Goal: Task Accomplishment & Management: Use online tool/utility

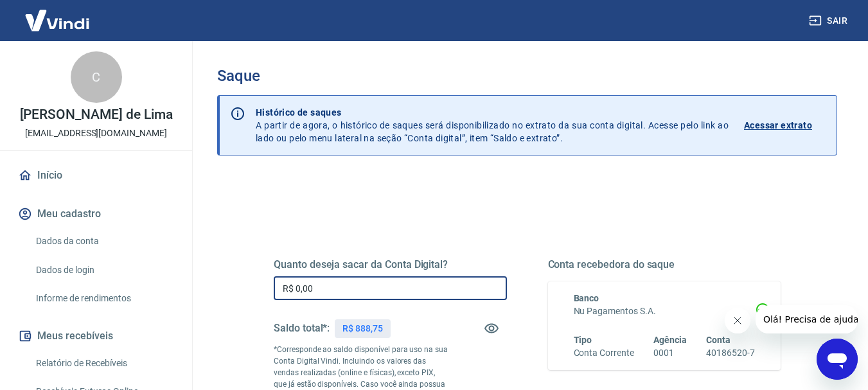
click at [343, 290] on input "R$ 0,00" at bounding box center [390, 288] width 233 height 24
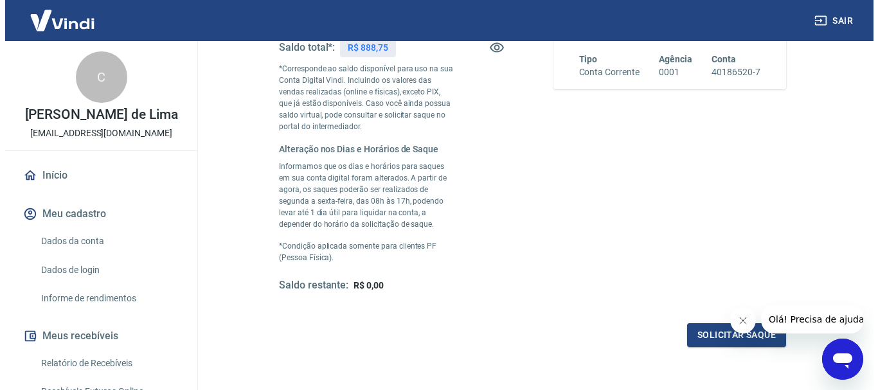
scroll to position [384, 0]
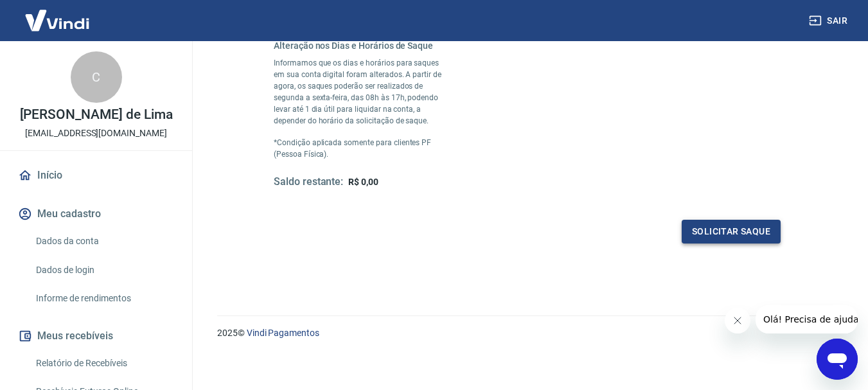
type input "R$ 888,75"
click at [721, 237] on button "Solicitar saque" at bounding box center [731, 232] width 99 height 24
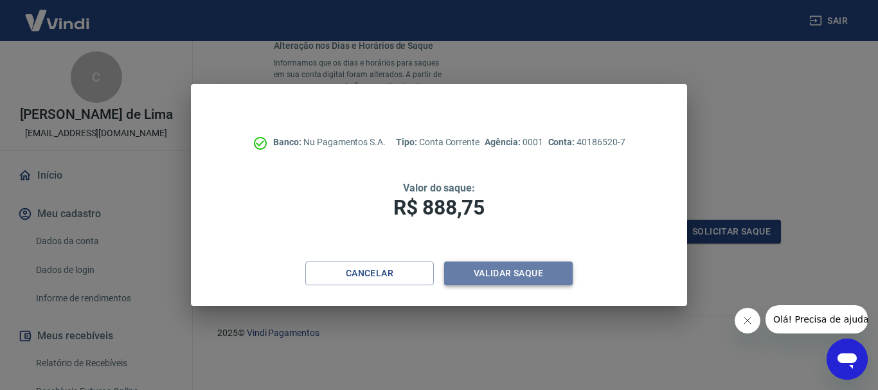
click at [513, 274] on button "Validar saque" at bounding box center [508, 274] width 129 height 24
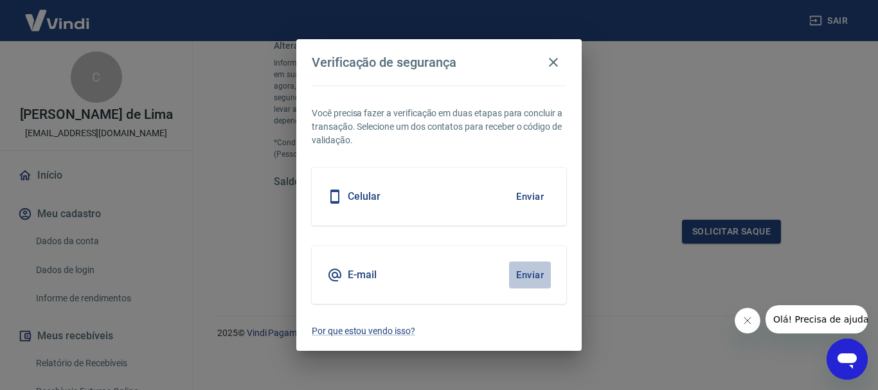
click at [528, 277] on button "Enviar" at bounding box center [530, 275] width 42 height 27
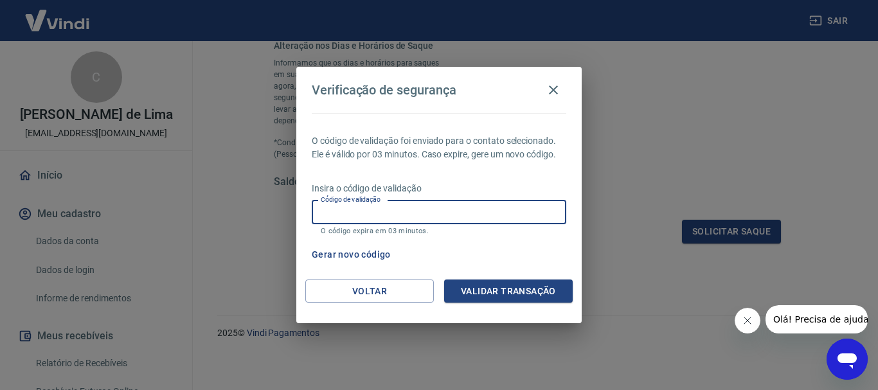
click at [435, 215] on input "Código de validação" at bounding box center [439, 213] width 255 height 24
paste input "562273"
type input "562273"
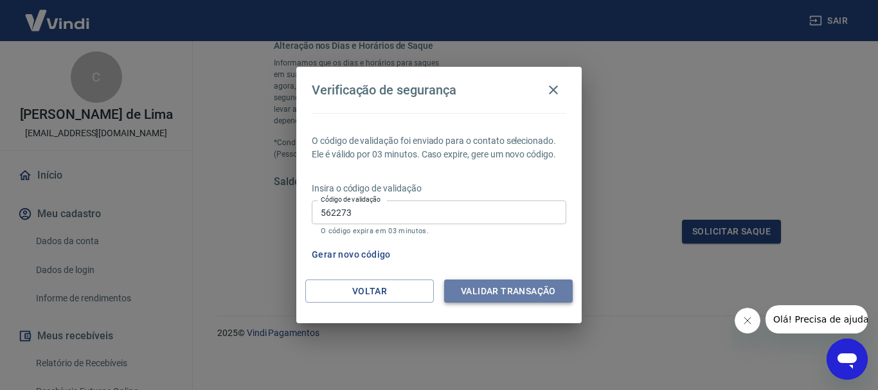
click at [531, 289] on button "Validar transação" at bounding box center [508, 292] width 129 height 24
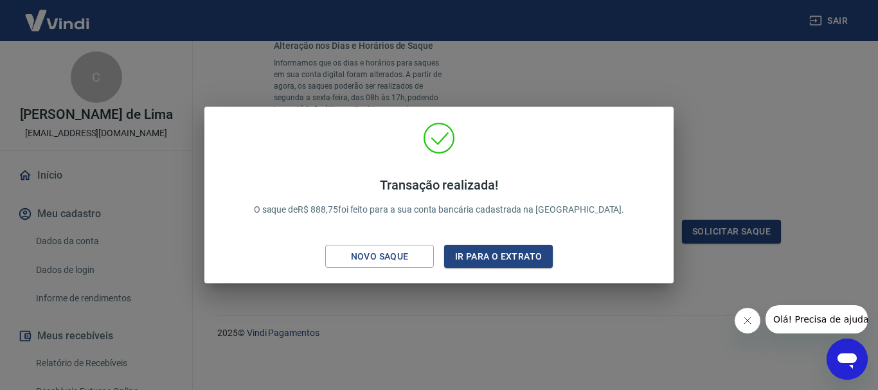
click at [666, 143] on div "Transação realizada! O saque de R$ 888,75 foi feito para a sua conta bancária c…" at bounding box center [438, 195] width 469 height 177
click at [516, 247] on button "Ir para o extrato" at bounding box center [498, 257] width 109 height 24
